Goal: Participate in discussion: Engage in conversation with other users on a specific topic

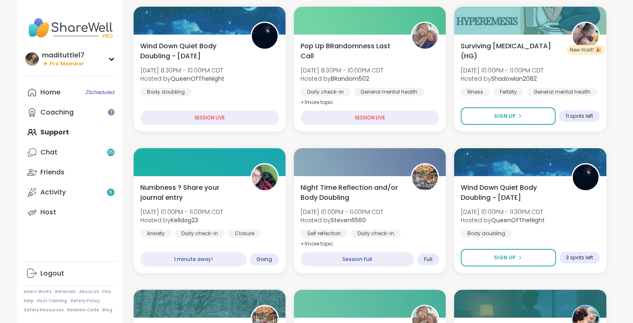
scroll to position [130, 0]
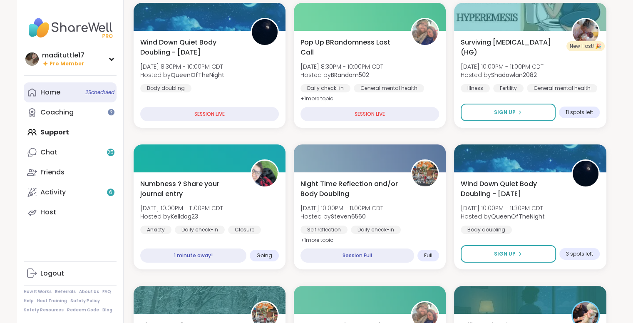
click at [97, 91] on span "2 Scheduled" at bounding box center [99, 92] width 29 height 7
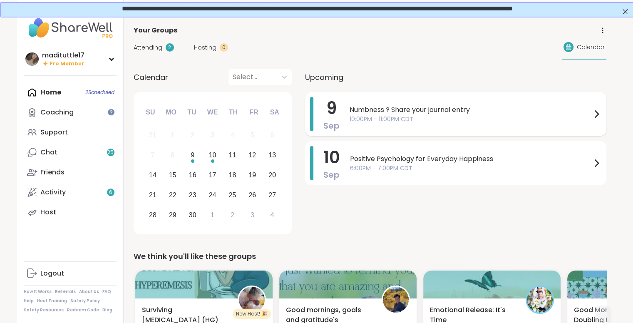
click at [503, 116] on span "10:00PM - 11:00PM CDT" at bounding box center [471, 119] width 242 height 9
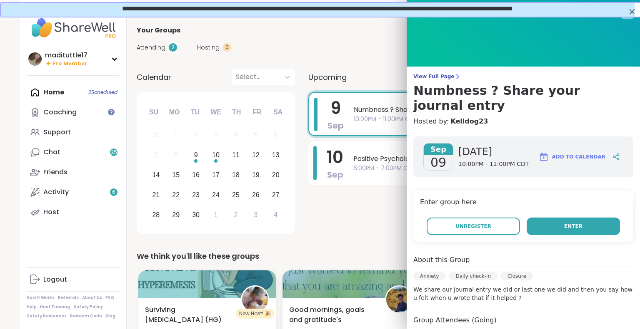
click at [564, 223] on span "Enter" at bounding box center [573, 226] width 18 height 7
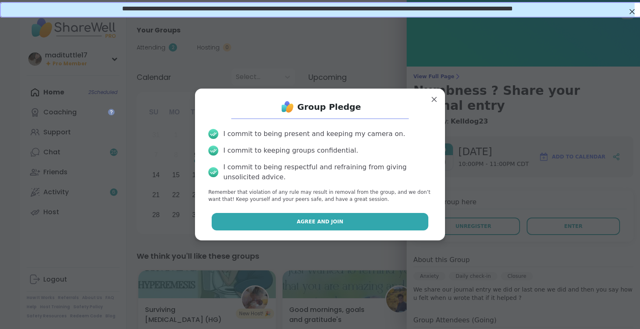
click at [388, 219] on button "Agree and Join" at bounding box center [320, 221] width 217 height 17
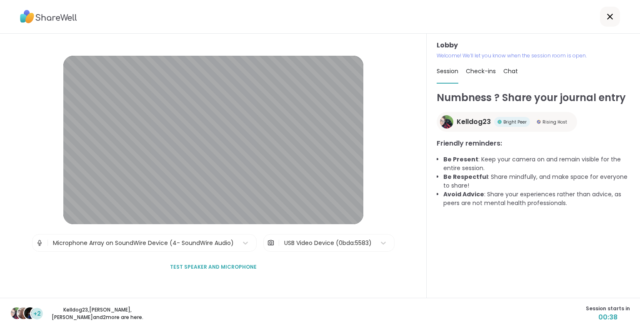
click at [216, 269] on span "Test speaker and microphone" at bounding box center [213, 267] width 87 height 7
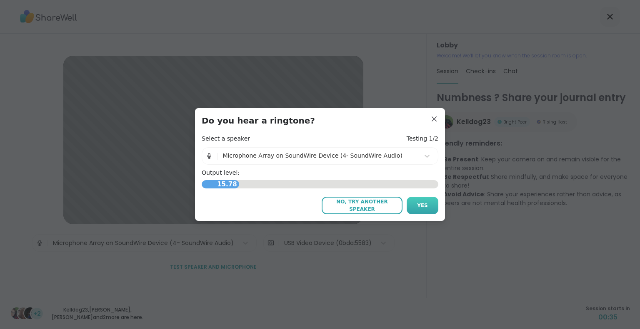
click at [418, 205] on span "Yes" at bounding box center [422, 205] width 11 height 7
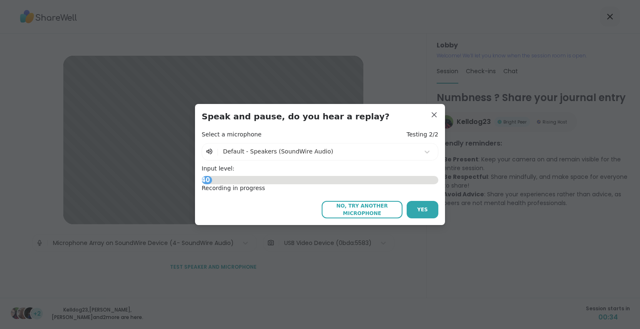
click at [418, 205] on button "Yes" at bounding box center [422, 209] width 32 height 17
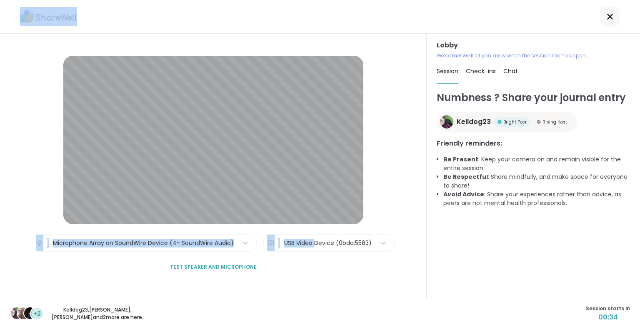
drag, startPoint x: 418, startPoint y: 205, endPoint x: 310, endPoint y: 249, distance: 116.7
click at [310, 249] on div "Lobby | Microphone Array on SoundWire Device (4- SoundWire Audio) | USB Video D…" at bounding box center [213, 166] width 426 height 264
click at [229, 263] on button "Test speaker and microphone" at bounding box center [213, 267] width 93 height 17
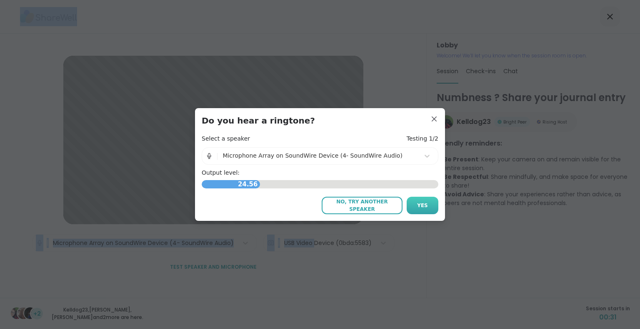
click at [420, 209] on button "Yes" at bounding box center [422, 205] width 32 height 17
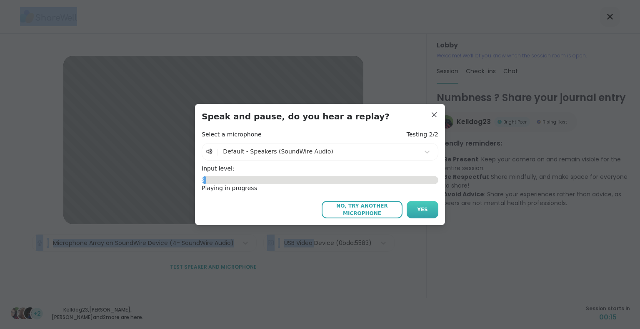
click at [417, 213] on span "Yes" at bounding box center [422, 209] width 11 height 7
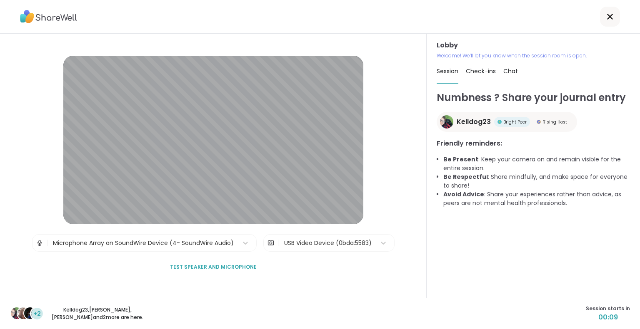
click at [398, 264] on div "Lobby | Microphone Array on SoundWire Device (4- SoundWire Audio) | USB Video D…" at bounding box center [213, 166] width 426 height 264
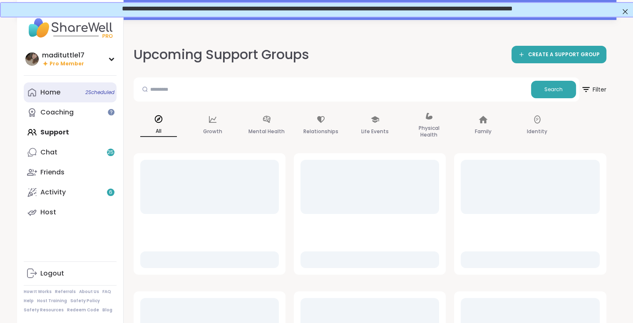
click at [67, 93] on link "Home 2 Scheduled" at bounding box center [70, 92] width 93 height 20
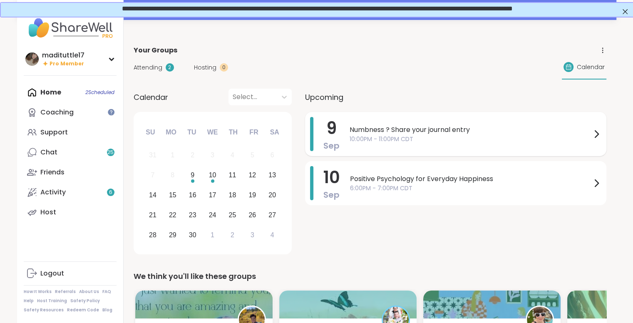
click at [480, 129] on span "Numbness ? Share your journal entry" at bounding box center [471, 130] width 242 height 10
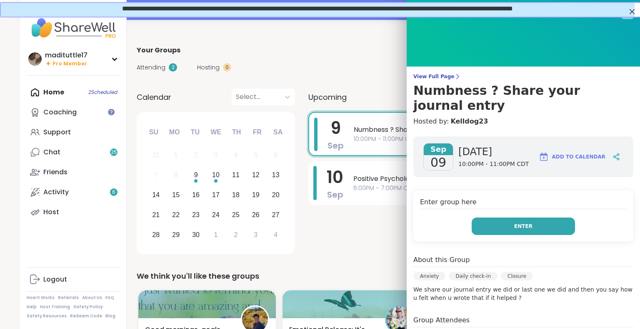
click at [518, 223] on span "Enter" at bounding box center [523, 226] width 18 height 7
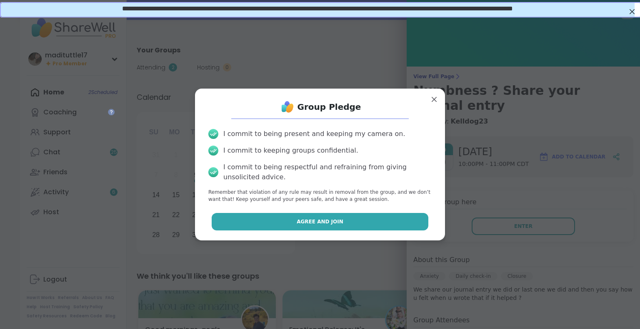
click at [309, 220] on span "Agree and Join" at bounding box center [319, 221] width 47 height 7
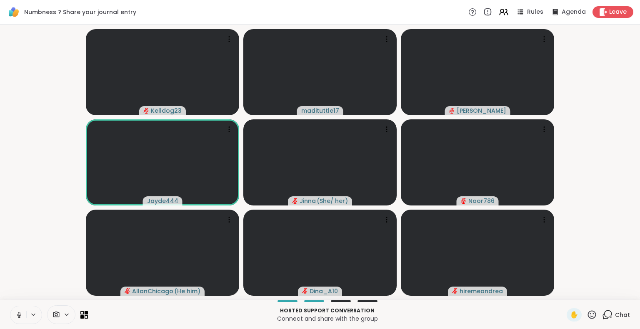
click at [18, 315] on icon at bounding box center [19, 314] width 2 height 4
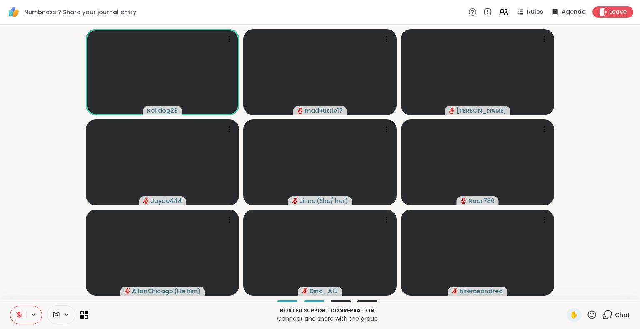
click at [19, 314] on icon at bounding box center [18, 314] width 7 height 7
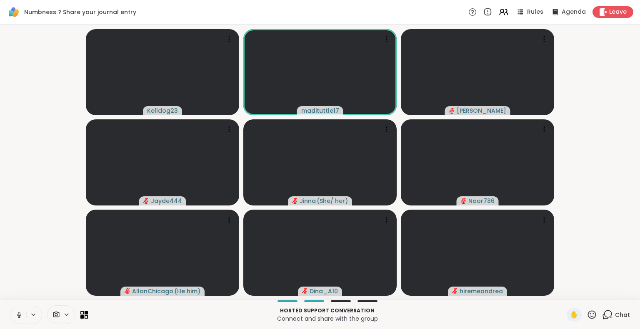
click at [19, 314] on icon at bounding box center [18, 314] width 7 height 7
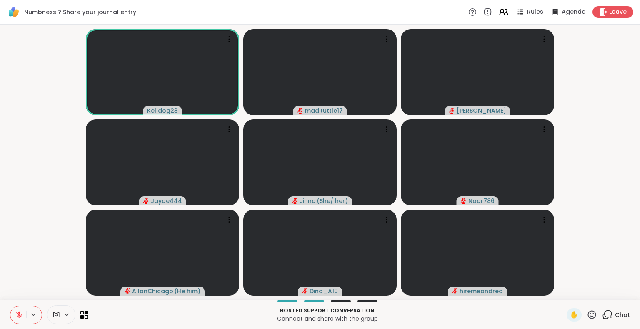
click at [19, 314] on icon at bounding box center [19, 312] width 2 height 3
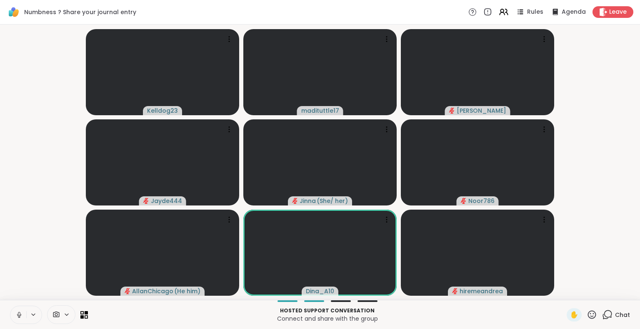
click at [17, 315] on icon at bounding box center [18, 314] width 7 height 7
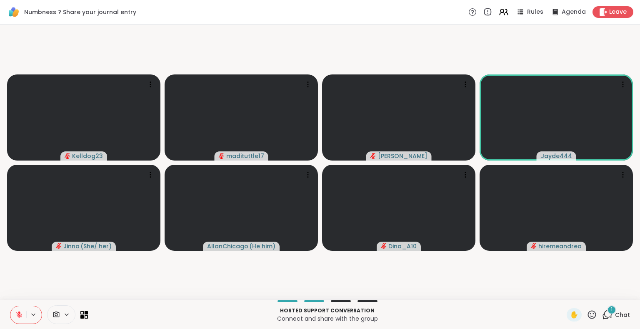
click at [602, 316] on icon at bounding box center [607, 315] width 10 height 10
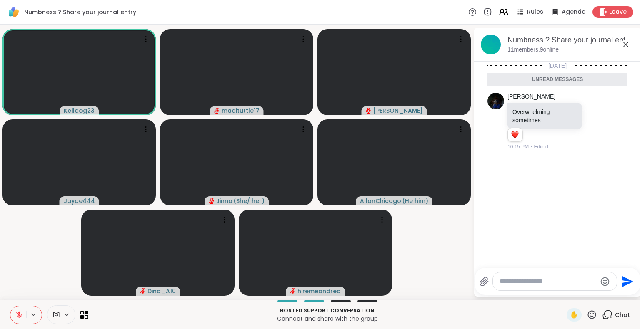
click at [16, 313] on icon at bounding box center [18, 314] width 7 height 7
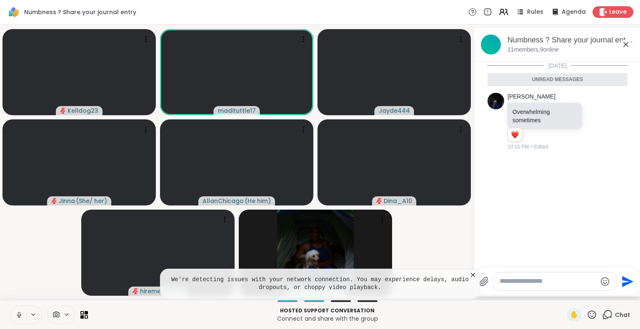
click at [16, 313] on icon at bounding box center [18, 314] width 7 height 7
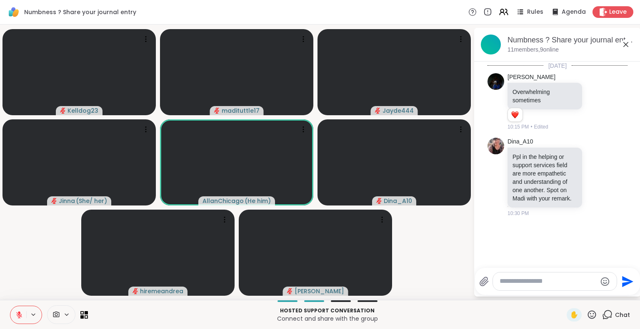
click at [531, 281] on textarea "Type your message" at bounding box center [547, 281] width 97 height 9
type textarea "*"
click at [560, 283] on textarea "**********" at bounding box center [548, 281] width 97 height 9
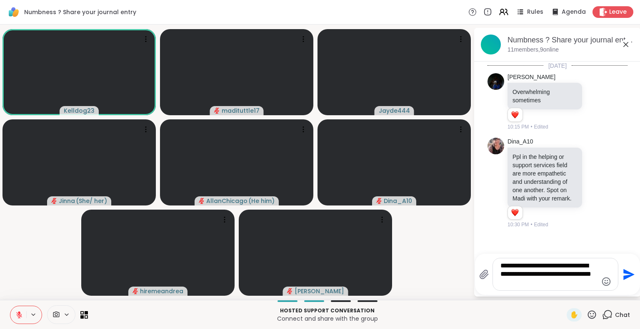
type textarea "**********"
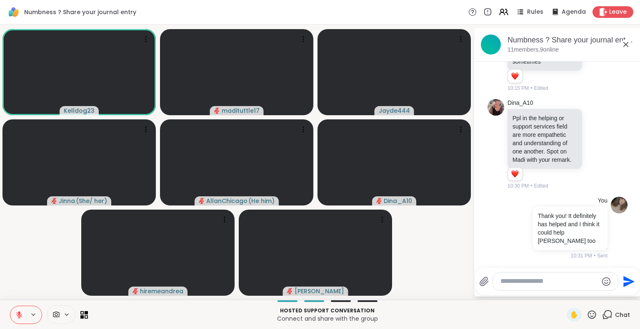
scroll to position [58, 0]
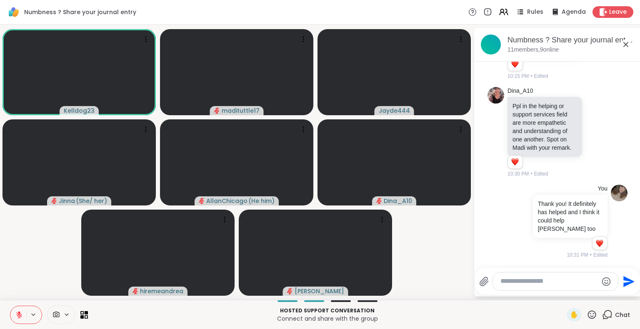
click at [16, 311] on icon at bounding box center [18, 314] width 7 height 7
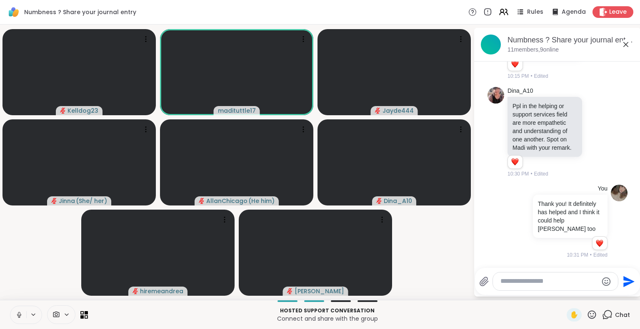
click at [16, 311] on icon at bounding box center [18, 314] width 7 height 7
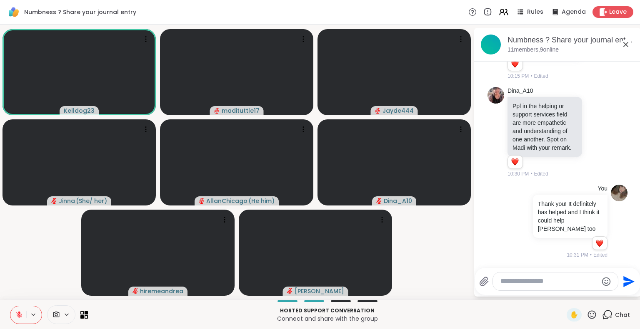
click at [15, 311] on button at bounding box center [18, 314] width 16 height 17
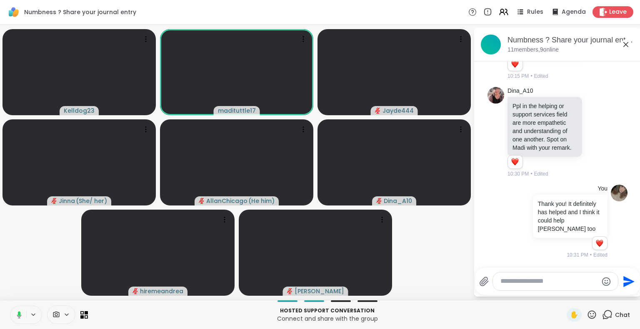
click at [15, 312] on icon at bounding box center [17, 314] width 7 height 7
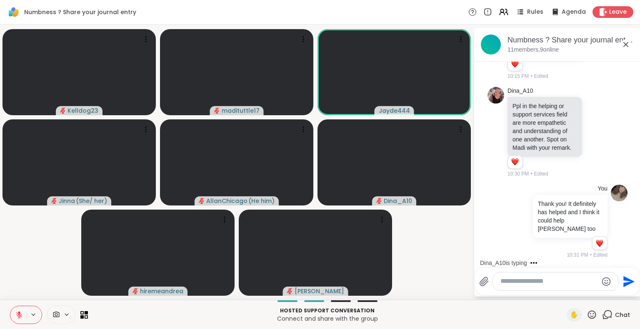
click at [17, 314] on icon at bounding box center [18, 314] width 7 height 7
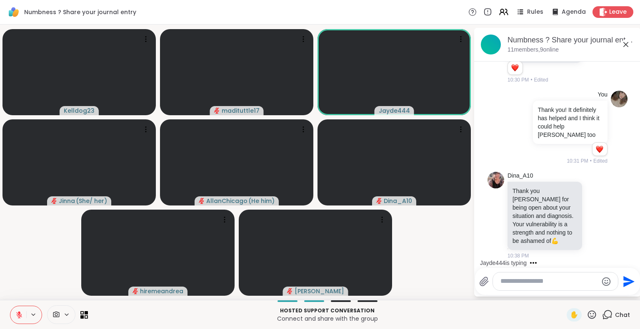
click at [551, 282] on textarea "Type your message" at bounding box center [548, 281] width 97 height 9
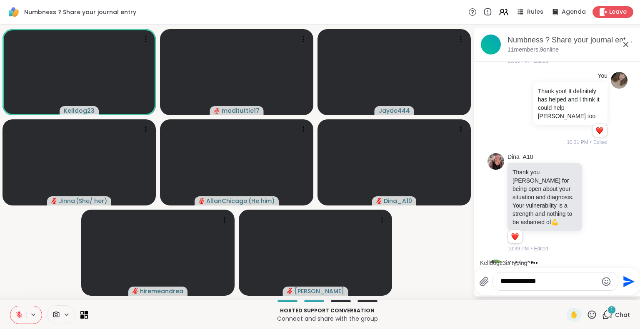
scroll to position [208, 0]
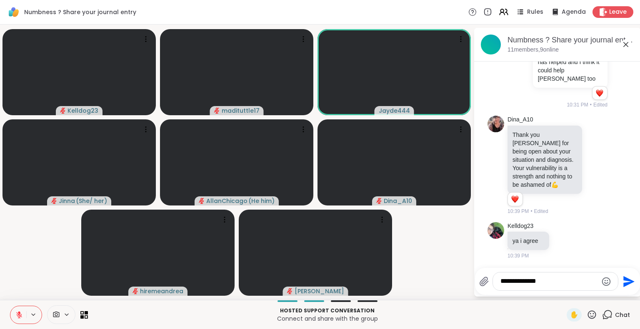
type textarea "**********"
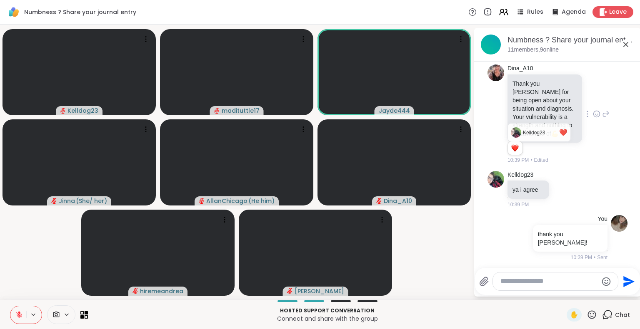
click at [511, 152] on div "Reactions: love" at bounding box center [514, 147] width 7 height 7
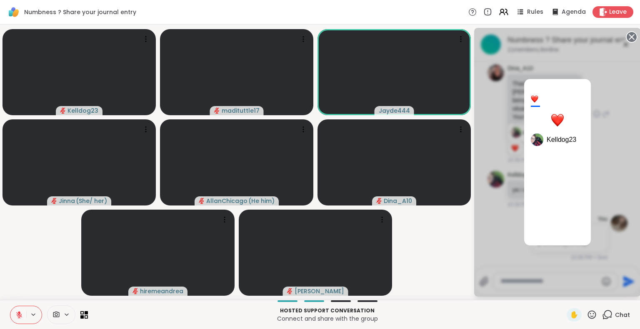
click at [482, 134] on div "1 Kelldog23" at bounding box center [557, 162] width 167 height 269
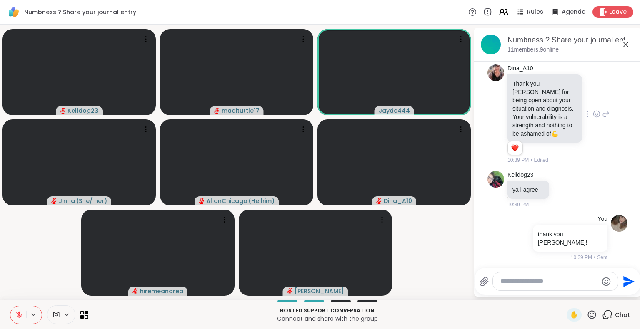
click at [592, 118] on icon at bounding box center [595, 114] width 7 height 8
click at [592, 105] on div "Select Reaction: Heart" at bounding box center [595, 100] width 7 height 7
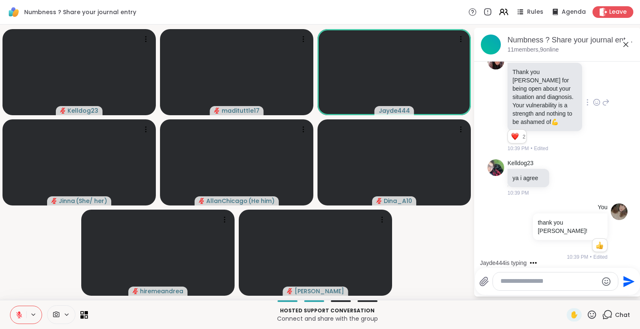
click at [22, 313] on icon at bounding box center [18, 314] width 7 height 7
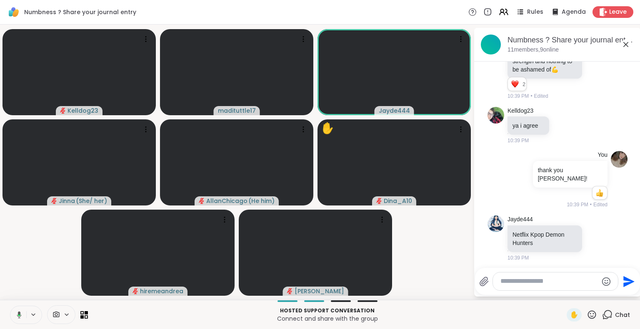
scroll to position [329, 0]
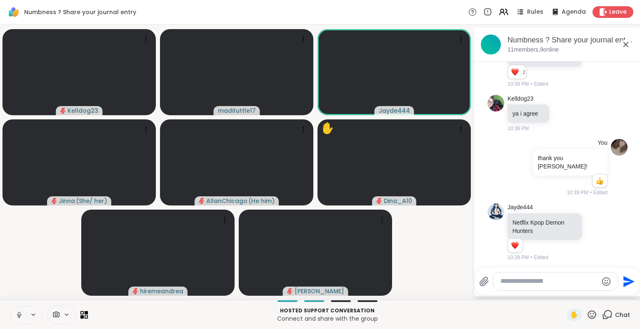
click at [17, 311] on icon at bounding box center [18, 314] width 7 height 7
click at [18, 312] on icon at bounding box center [18, 314] width 7 height 7
click at [18, 315] on icon at bounding box center [18, 314] width 7 height 7
click at [15, 315] on button at bounding box center [18, 314] width 16 height 17
click at [15, 313] on icon at bounding box center [18, 314] width 7 height 7
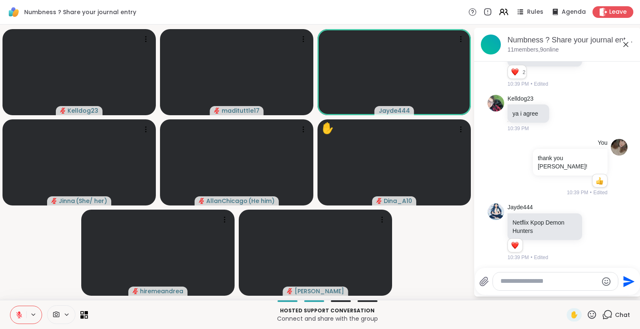
click at [22, 314] on icon at bounding box center [18, 314] width 7 height 7
click at [19, 314] on icon at bounding box center [18, 314] width 7 height 7
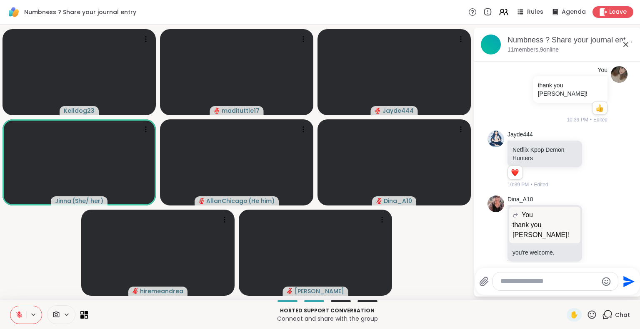
scroll to position [413, 0]
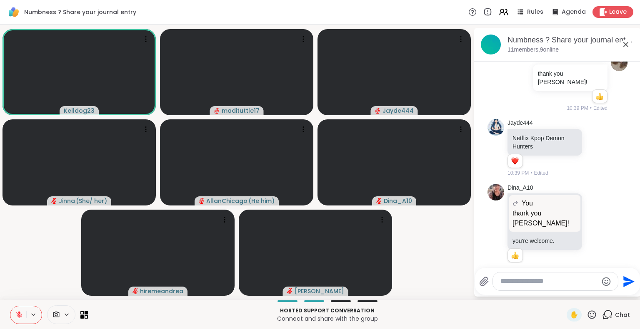
click at [18, 314] on icon at bounding box center [18, 314] width 7 height 7
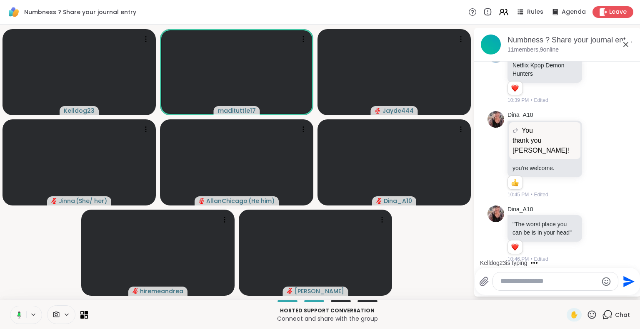
scroll to position [578, 0]
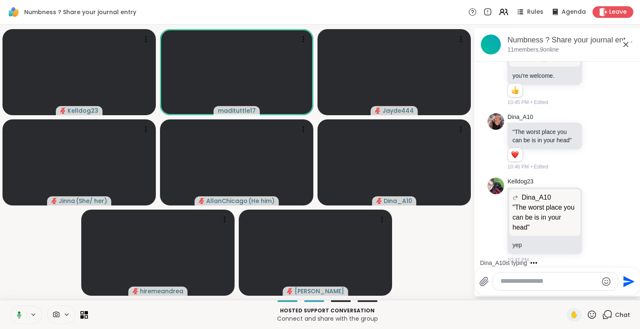
click at [18, 314] on icon at bounding box center [19, 314] width 2 height 3
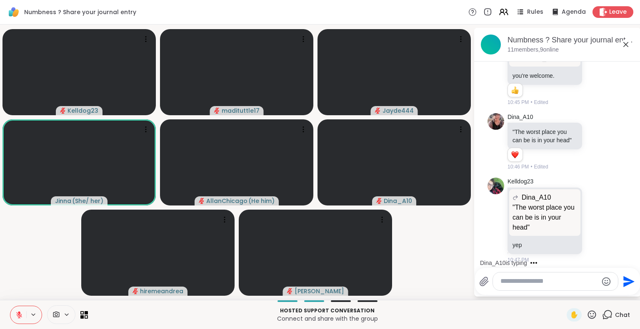
click at [17, 315] on icon at bounding box center [18, 314] width 7 height 7
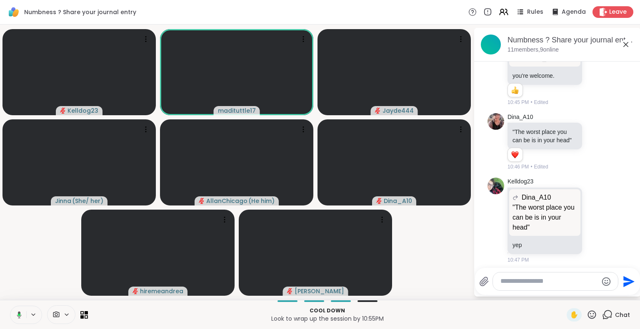
click at [17, 314] on icon at bounding box center [17, 314] width 7 height 7
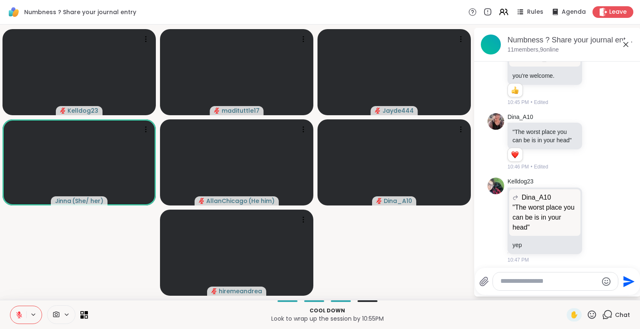
click at [17, 314] on icon at bounding box center [18, 314] width 7 height 7
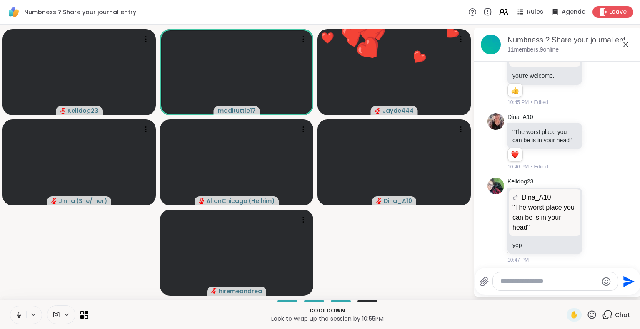
click at [17, 314] on icon at bounding box center [18, 314] width 7 height 7
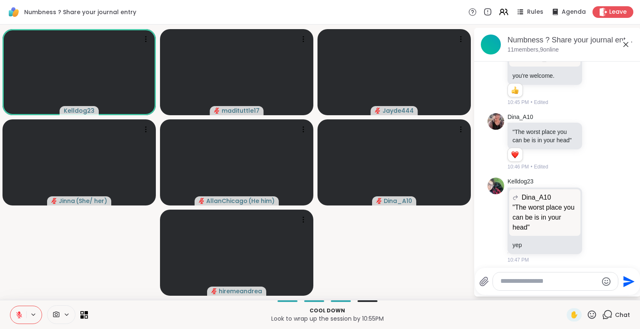
click at [17, 314] on icon at bounding box center [18, 314] width 7 height 7
click at [17, 314] on icon at bounding box center [17, 314] width 7 height 7
click at [17, 314] on icon at bounding box center [18, 314] width 7 height 7
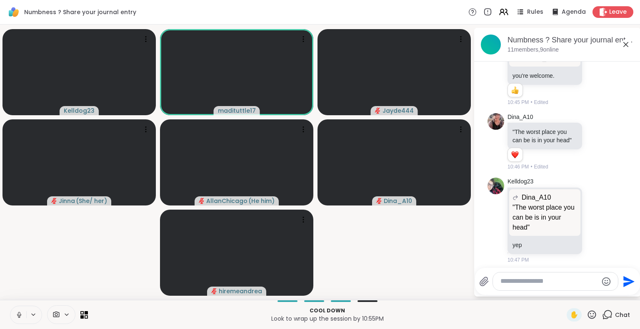
click at [17, 314] on icon at bounding box center [18, 314] width 7 height 7
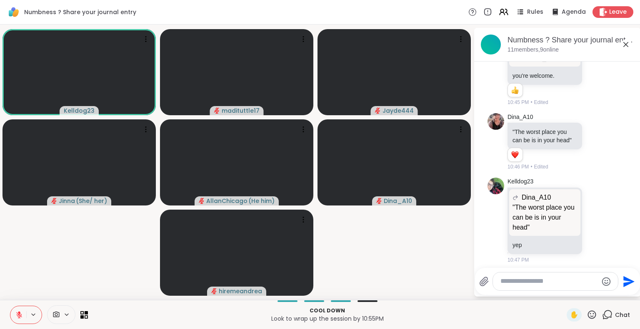
click at [17, 314] on icon at bounding box center [18, 314] width 7 height 7
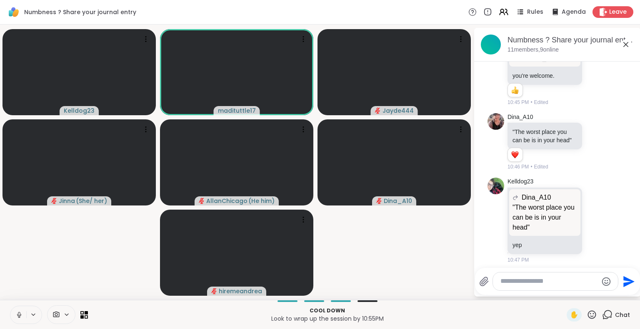
click at [15, 316] on icon at bounding box center [18, 314] width 7 height 7
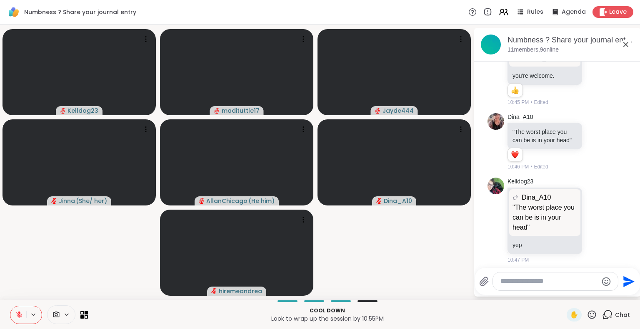
click at [18, 314] on icon at bounding box center [18, 314] width 7 height 7
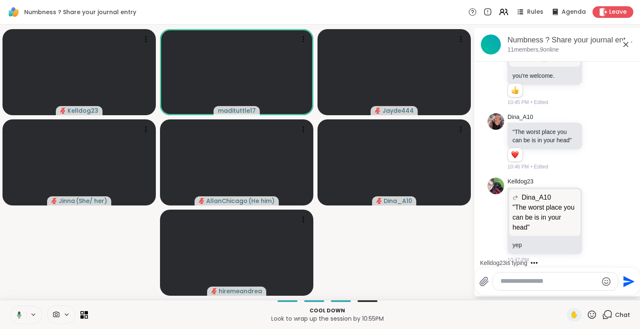
click at [18, 314] on icon at bounding box center [19, 314] width 5 height 7
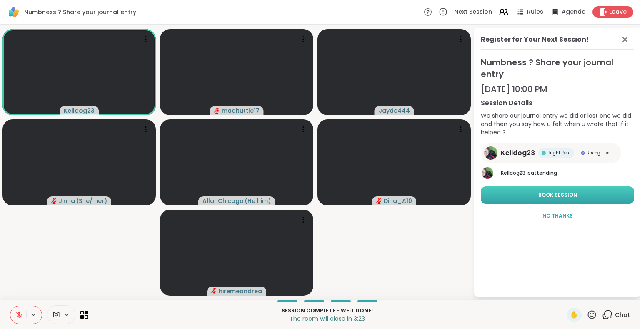
click at [578, 192] on button "Book Session" at bounding box center [556, 195] width 153 height 17
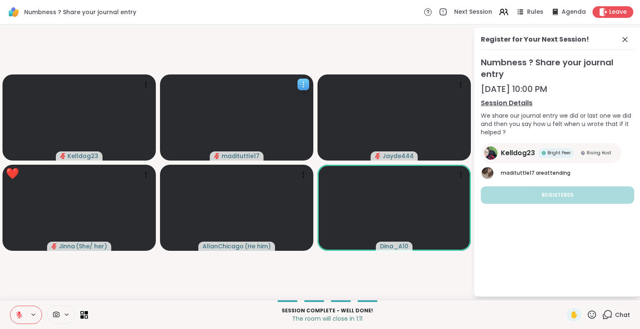
click at [299, 85] on icon at bounding box center [303, 84] width 8 height 8
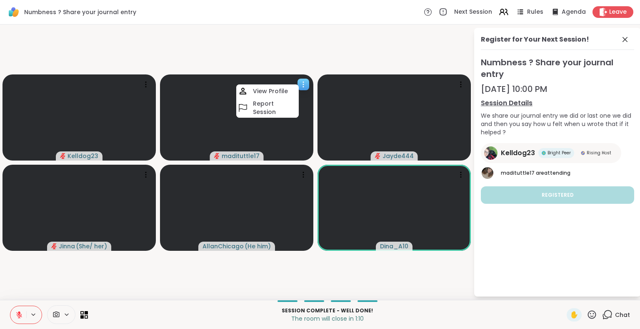
click at [263, 135] on video at bounding box center [236, 118] width 153 height 86
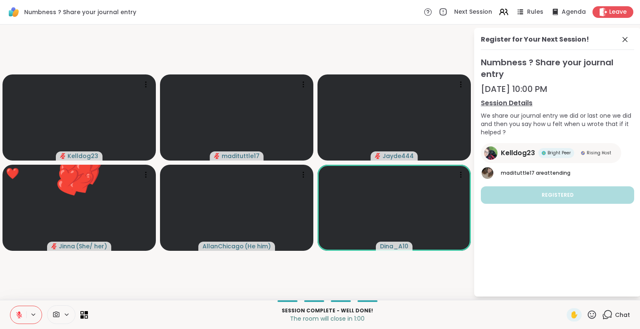
click at [586, 315] on icon at bounding box center [591, 315] width 10 height 10
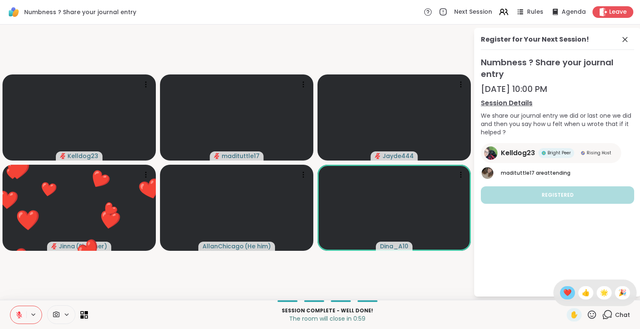
click at [563, 291] on span "❤️" at bounding box center [567, 293] width 8 height 10
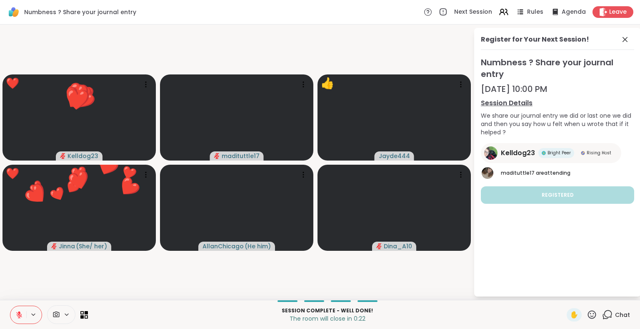
click at [20, 313] on icon at bounding box center [19, 312] width 2 height 3
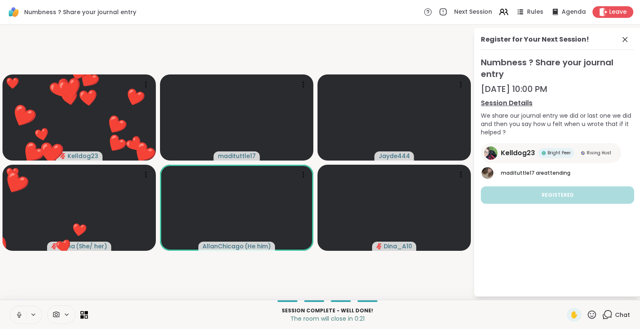
click at [17, 313] on icon at bounding box center [18, 314] width 7 height 7
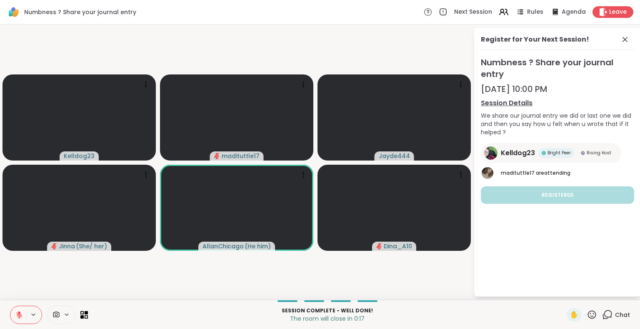
click at [17, 313] on icon at bounding box center [18, 314] width 7 height 7
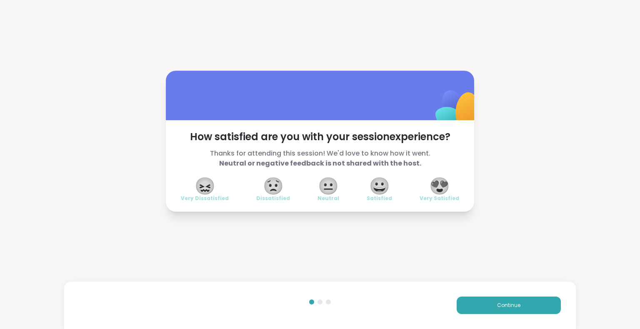
click at [433, 194] on span "😍" at bounding box center [439, 186] width 21 height 15
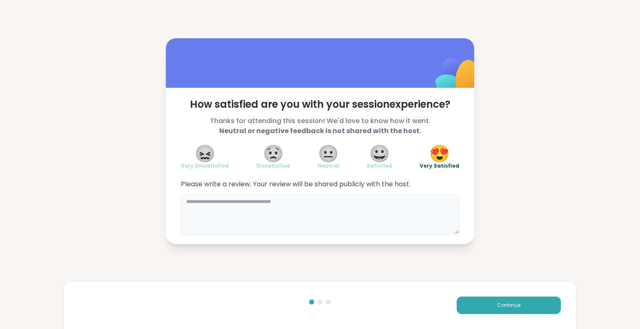
click at [271, 205] on textarea at bounding box center [320, 214] width 278 height 40
type textarea "**********"
click at [497, 308] on span "Continue" at bounding box center [508, 305] width 23 height 7
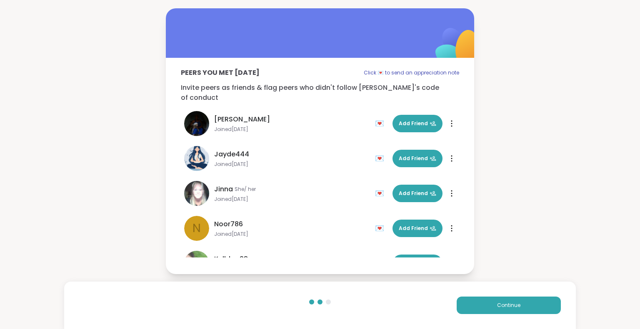
scroll to position [200, 0]
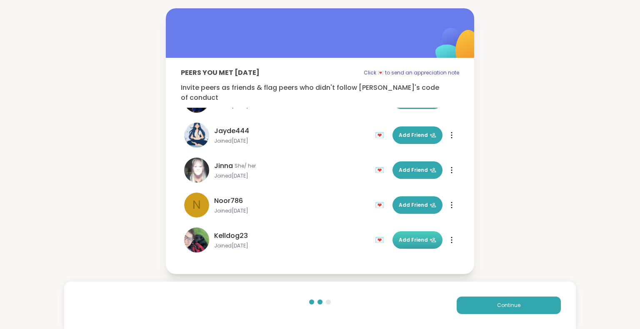
click at [406, 236] on span "Add Friend" at bounding box center [416, 239] width 37 height 7
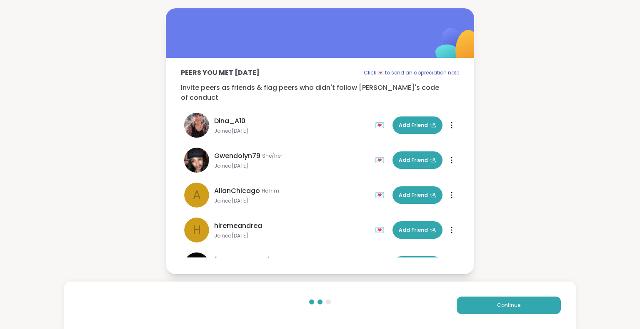
scroll to position [0, 0]
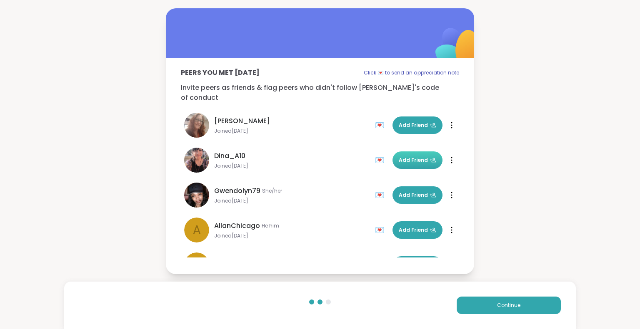
click at [399, 157] on span "Add Friend" at bounding box center [416, 160] width 37 height 7
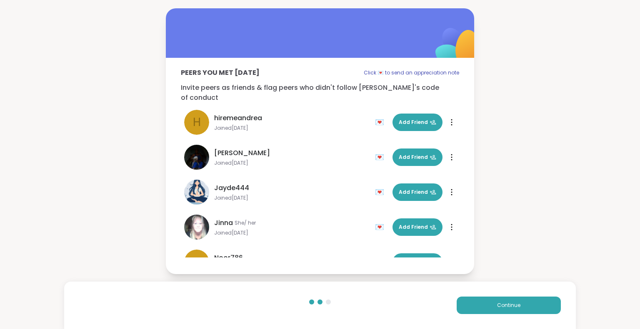
scroll to position [144, 0]
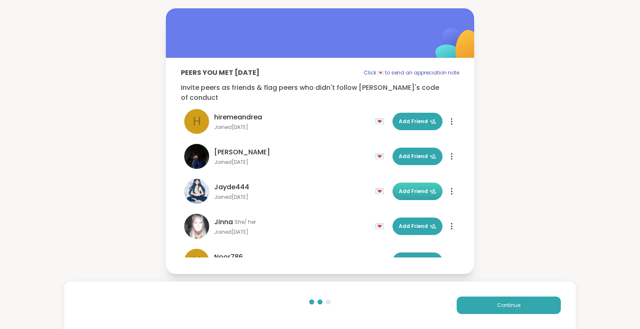
click at [398, 188] on span "Add Friend" at bounding box center [416, 191] width 37 height 7
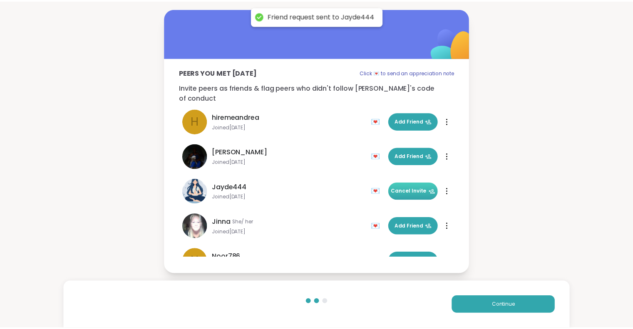
scroll to position [200, 0]
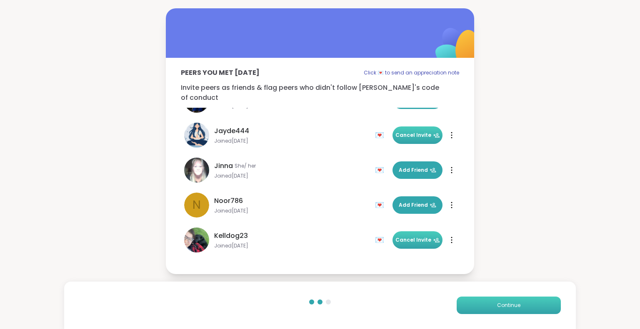
click at [508, 304] on span "Continue" at bounding box center [508, 305] width 23 height 7
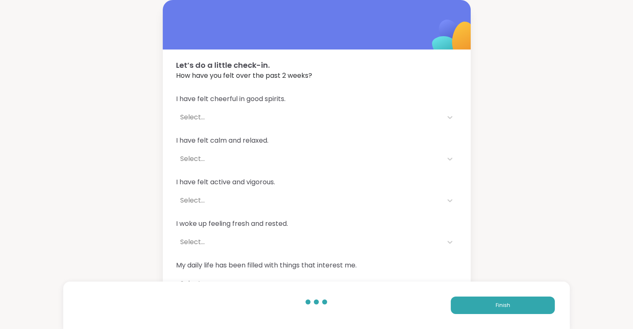
click at [286, 116] on div "Select..." at bounding box center [309, 117] width 258 height 10
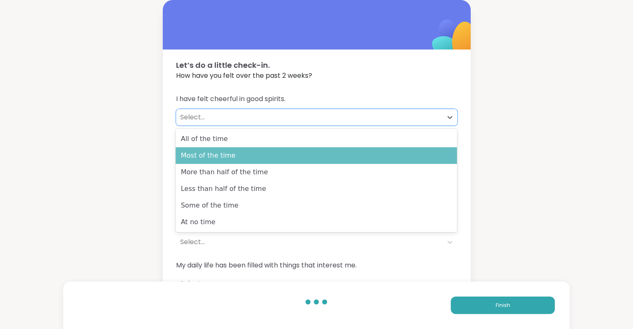
click at [296, 160] on div "Most of the time" at bounding box center [316, 155] width 281 height 17
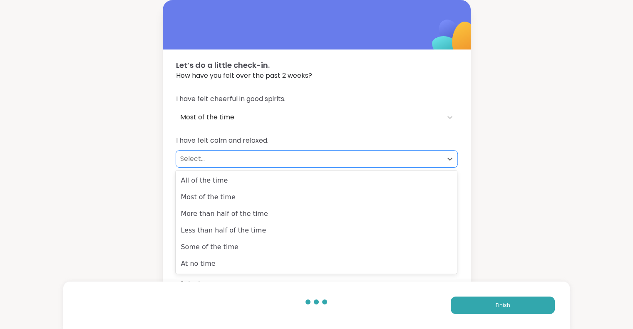
click at [290, 159] on div "Select..." at bounding box center [309, 159] width 258 height 10
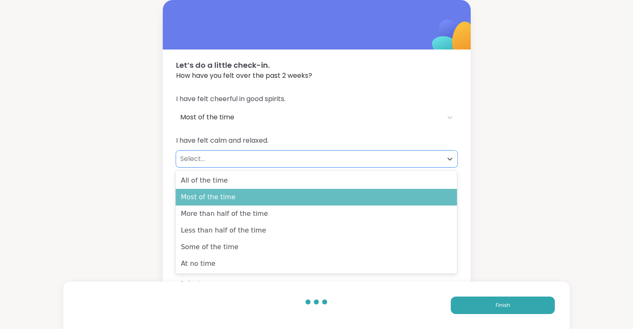
click at [296, 198] on div "Most of the time" at bounding box center [316, 197] width 281 height 17
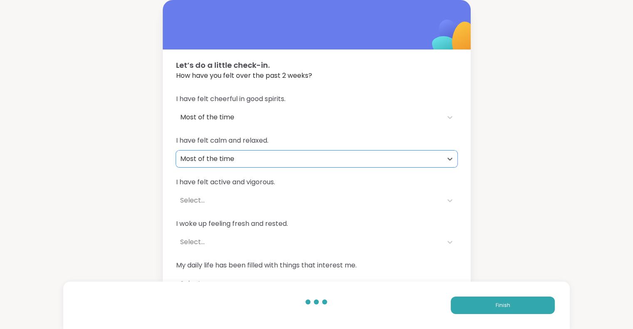
click at [340, 194] on div "Select..." at bounding box center [309, 200] width 266 height 17
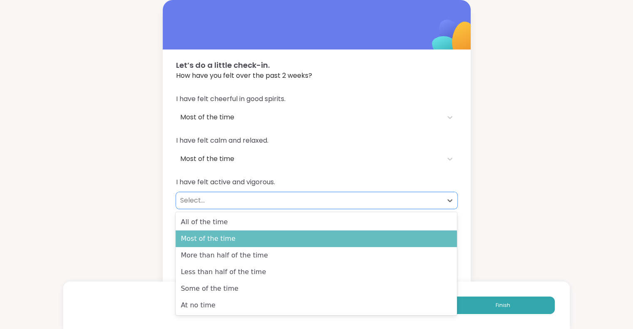
click at [340, 236] on div "Most of the time" at bounding box center [316, 239] width 281 height 17
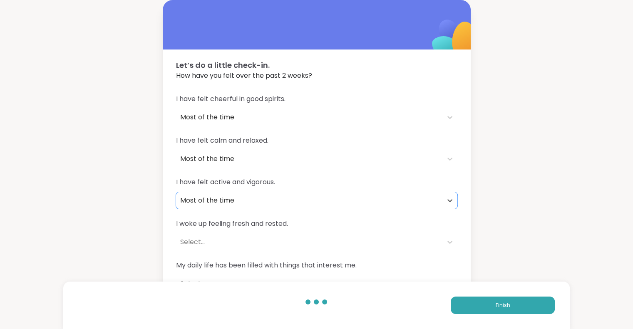
scroll to position [20, 0]
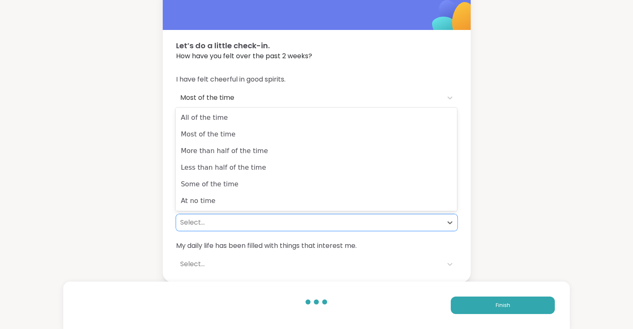
click at [397, 224] on div "Select..." at bounding box center [309, 223] width 258 height 10
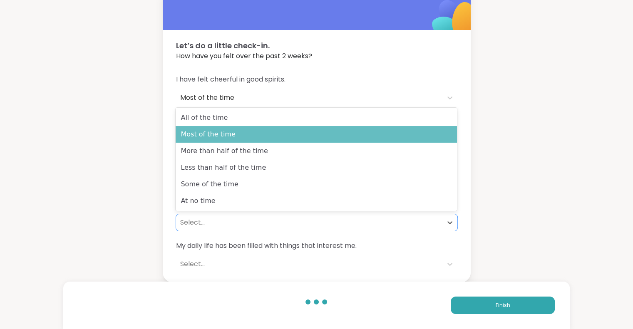
click at [304, 127] on div "Most of the time" at bounding box center [316, 134] width 281 height 17
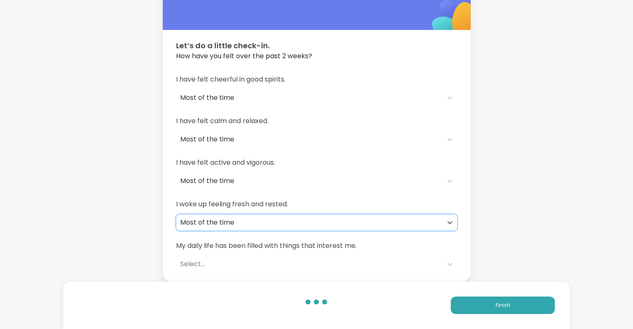
click at [329, 267] on div "Select..." at bounding box center [309, 264] width 258 height 10
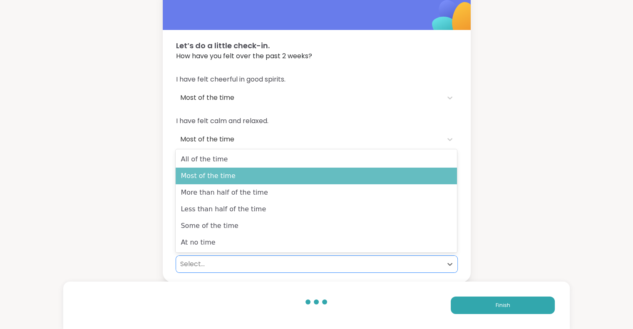
click at [293, 171] on div "Most of the time" at bounding box center [316, 176] width 281 height 17
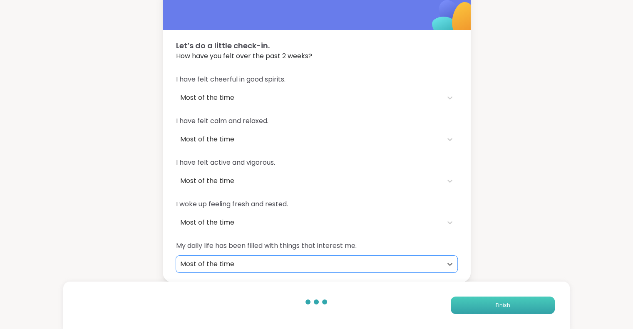
click at [492, 308] on button "Finish" at bounding box center [503, 305] width 104 height 17
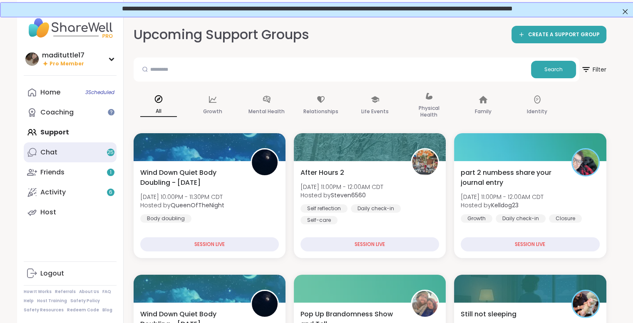
click at [76, 153] on link "Chat 25" at bounding box center [70, 152] width 93 height 20
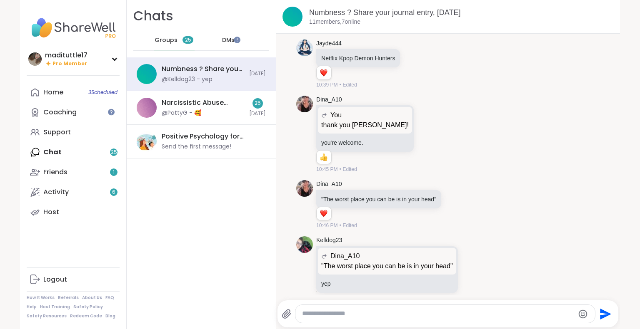
click at [406, 317] on textarea "Type your message" at bounding box center [438, 314] width 272 height 9
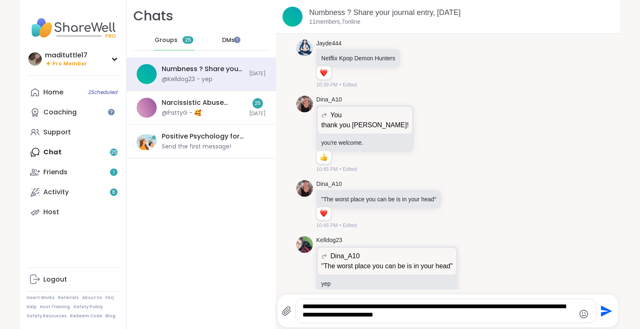
type textarea "**********"
click at [601, 311] on icon "Send" at bounding box center [604, 311] width 13 height 13
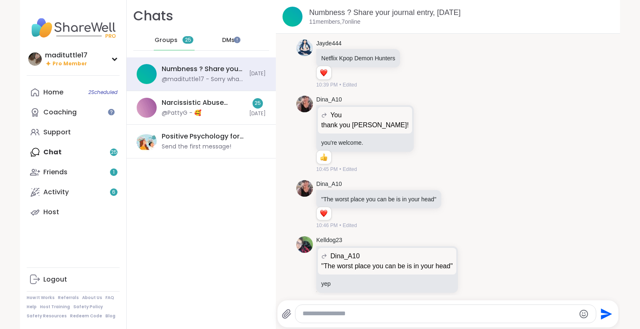
scroll to position [426, 0]
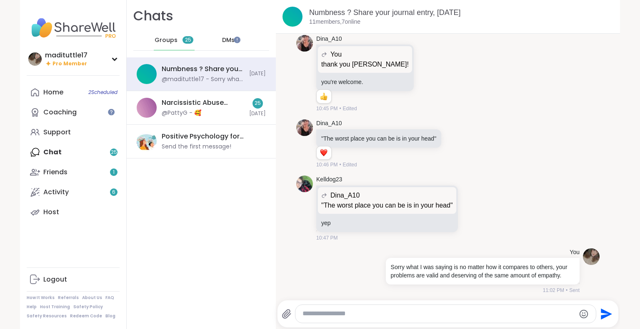
click at [96, 154] on div "Home 2 Scheduled Coaching Support Chat 25 Friends 1 Activity 6 Host" at bounding box center [73, 152] width 93 height 140
click at [207, 113] on div "Narcissistic Abuse Recovery Circle (90min), [DATE] @PattyG - 🥰" at bounding box center [203, 107] width 82 height 19
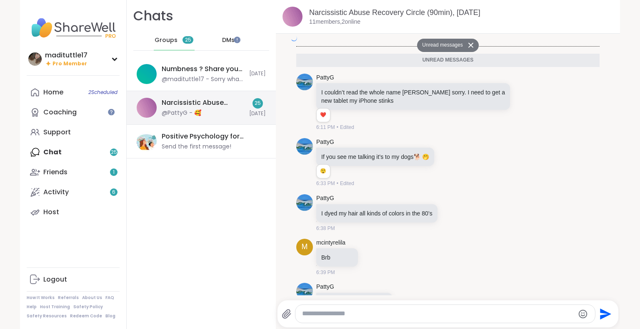
scroll to position [1919, 0]
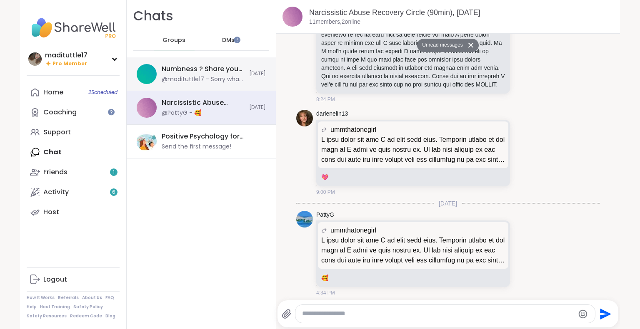
click at [191, 78] on div "@madituttle17 - Sorry what I was saying is no matter how it compares to others,…" at bounding box center [203, 79] width 82 height 8
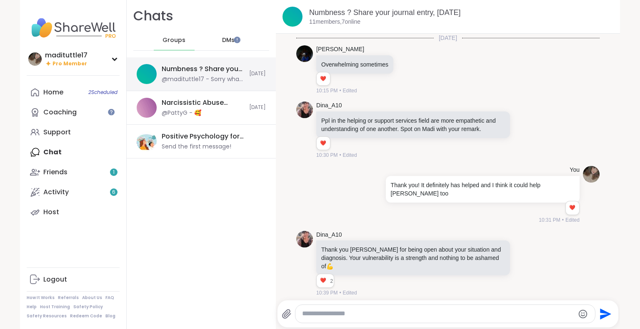
scroll to position [426, 0]
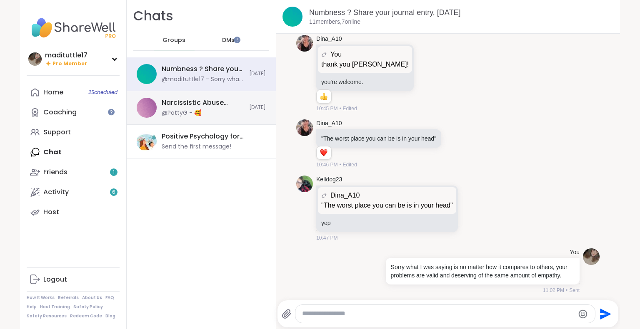
click at [209, 114] on div "Narcissistic Abuse Recovery Circle (90min), [DATE] @PattyG - 🥰" at bounding box center [203, 107] width 82 height 19
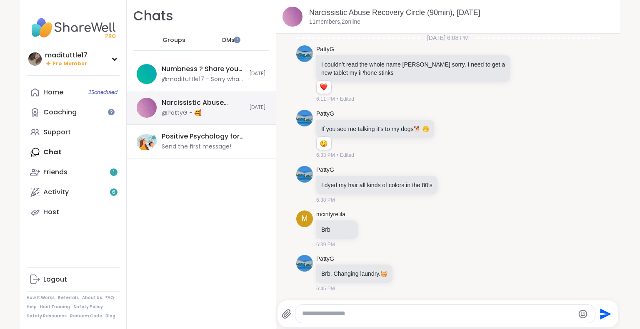
scroll to position [1899, 0]
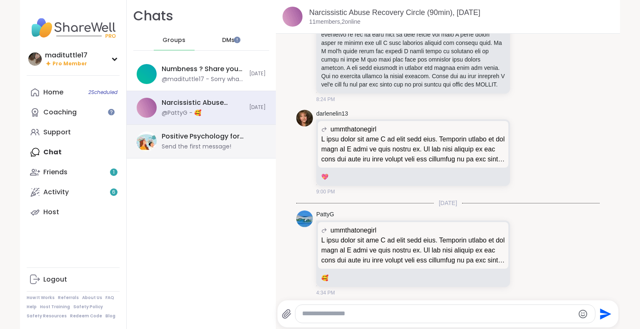
click at [239, 147] on div "Positive Psychology for Everyday Happiness, [DATE] Send the first message!" at bounding box center [211, 141] width 99 height 19
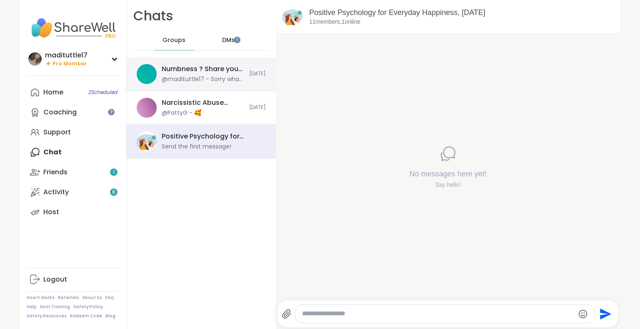
click at [197, 73] on div "Numbness ? Share your journal entry, [DATE]" at bounding box center [203, 69] width 82 height 9
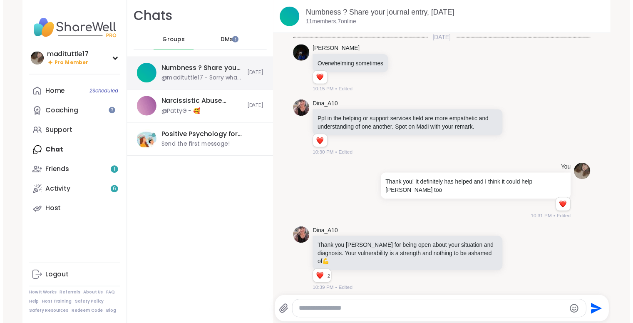
scroll to position [426, 0]
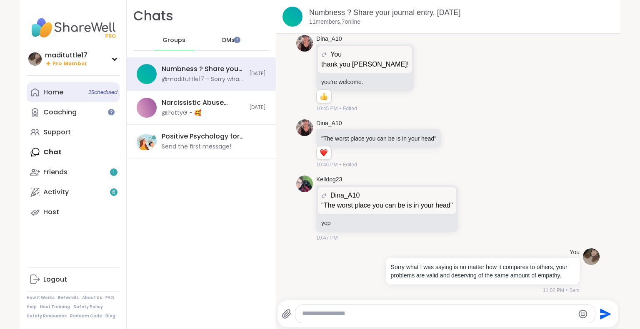
click at [69, 91] on link "Home 2 Scheduled" at bounding box center [73, 92] width 93 height 20
